Goal: Task Accomplishment & Management: Use online tool/utility

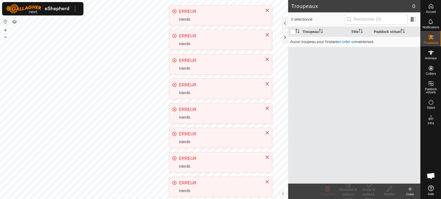
scroll to position [113, 0]
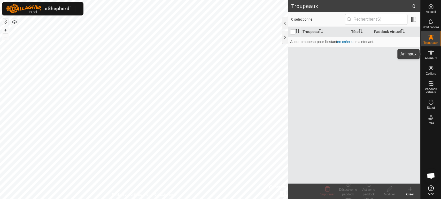
click at [429, 53] on icon at bounding box center [431, 53] width 6 height 4
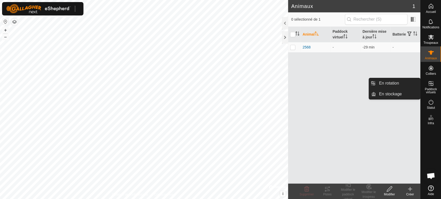
click at [426, 84] on es-virtualpaddocks-svg-icon at bounding box center [430, 83] width 9 height 8
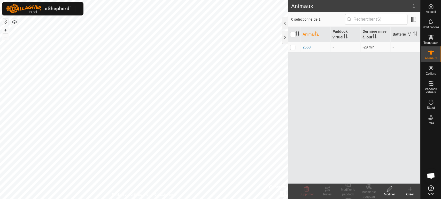
click at [407, 189] on icon at bounding box center [409, 189] width 6 height 6
click at [410, 190] on icon at bounding box center [410, 189] width 0 height 4
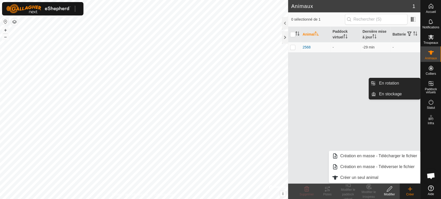
click at [431, 84] on icon at bounding box center [430, 84] width 6 height 6
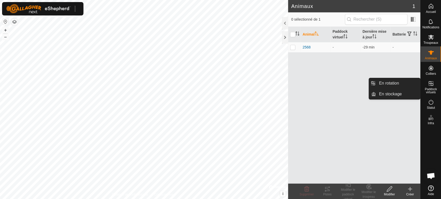
click at [428, 85] on icon at bounding box center [430, 83] width 5 height 5
click at [393, 83] on link "En rotation" at bounding box center [397, 83] width 44 height 10
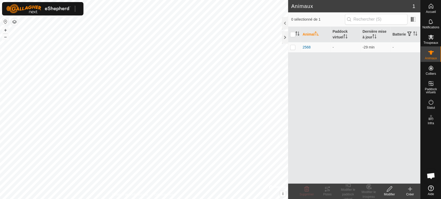
click at [420, 199] on p-menu "En rotation En stockage" at bounding box center [420, 199] width 0 height 0
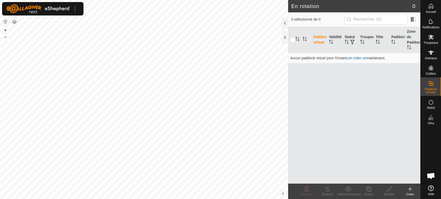
click at [409, 189] on icon at bounding box center [410, 189] width 4 height 0
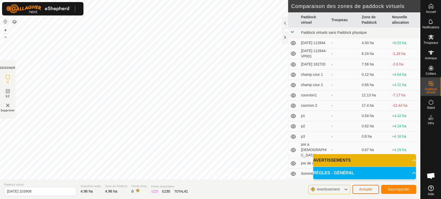
click at [363, 185] on div "Annuler Sauvegarder" at bounding box center [384, 189] width 64 height 12
click at [365, 186] on button "Annuler" at bounding box center [365, 189] width 27 height 9
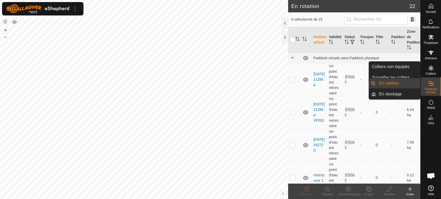
click at [428, 84] on icon at bounding box center [430, 84] width 6 height 6
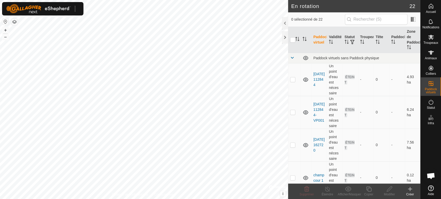
click at [406, 189] on icon at bounding box center [409, 189] width 6 height 6
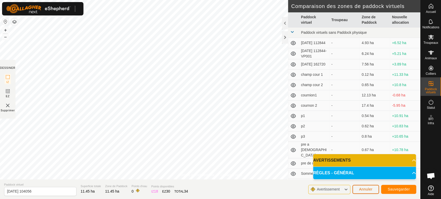
click at [366, 186] on button "Annuler" at bounding box center [365, 189] width 27 height 9
